Goal: Browse casually: Explore the website without a specific task or goal

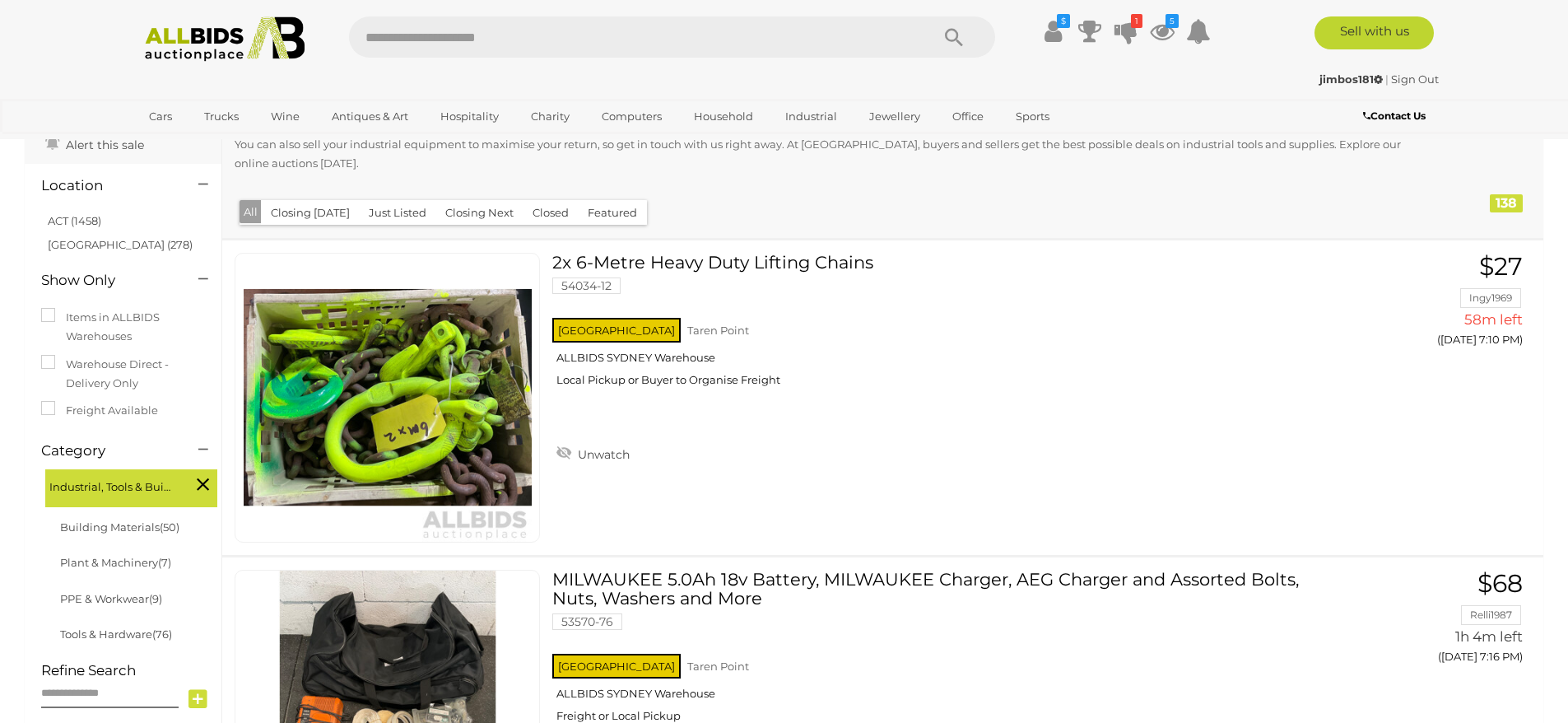
scroll to position [165, 0]
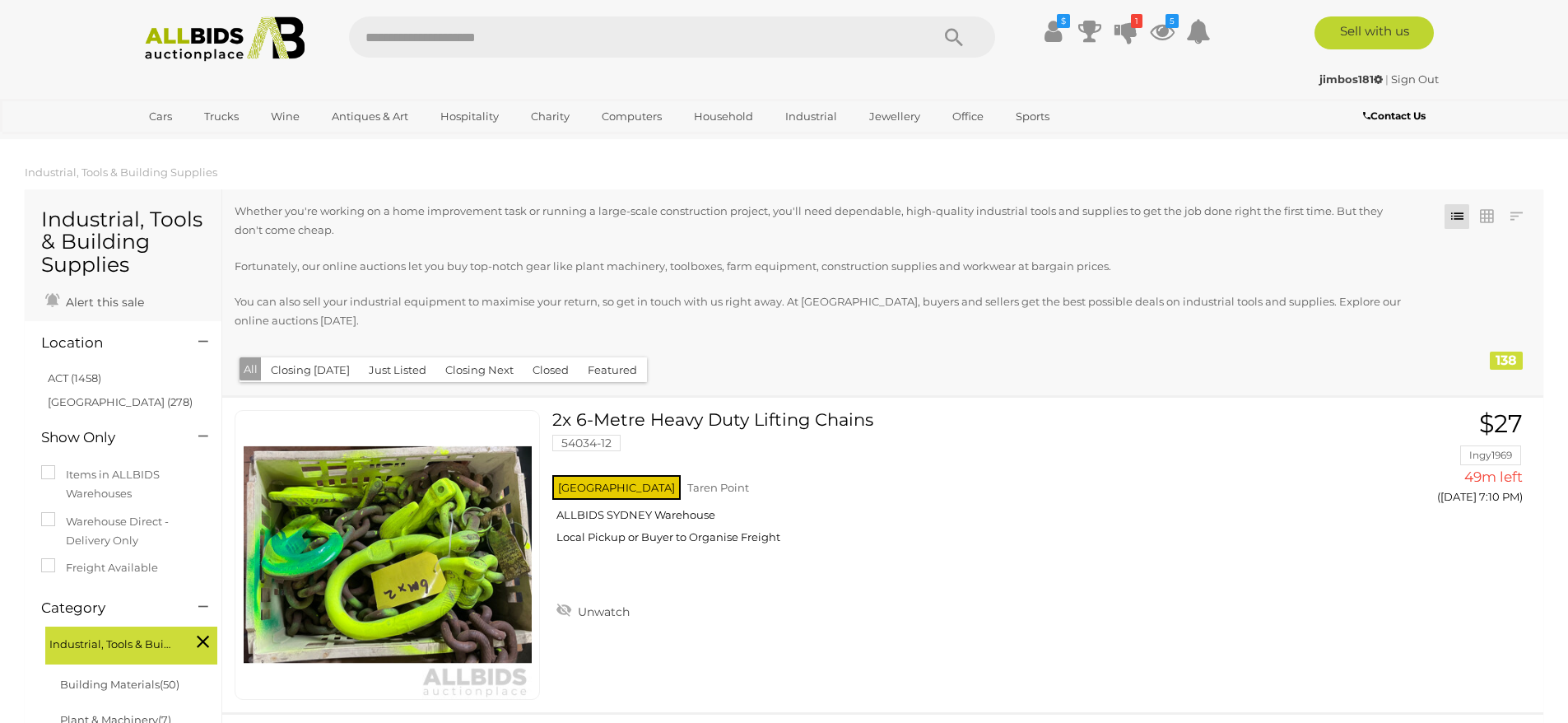
scroll to position [165, 0]
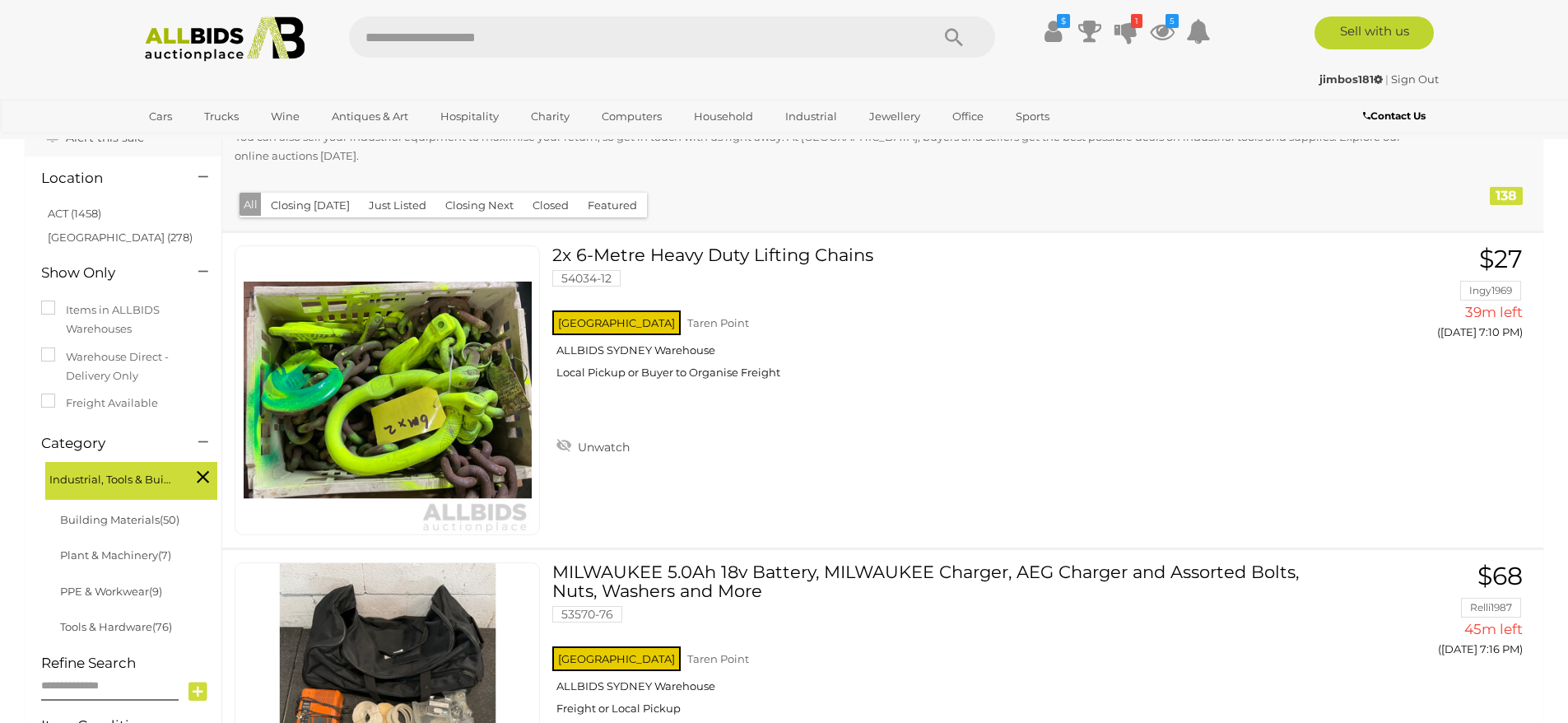
scroll to position [165, 0]
